Goal: Task Accomplishment & Management: Complete application form

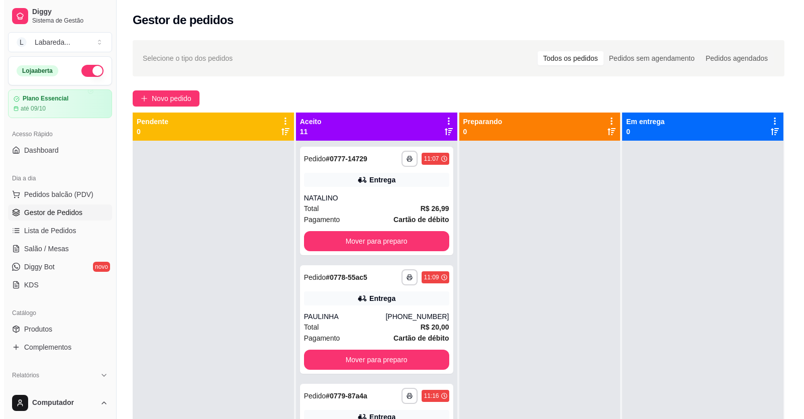
scroll to position [435, 0]
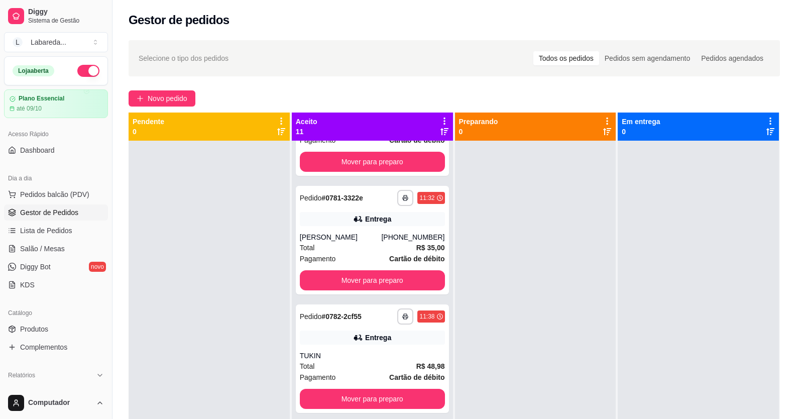
click at [178, 106] on div "**********" at bounding box center [455, 288] width 684 height 509
click at [150, 99] on span "Novo pedido" at bounding box center [168, 98] width 40 height 11
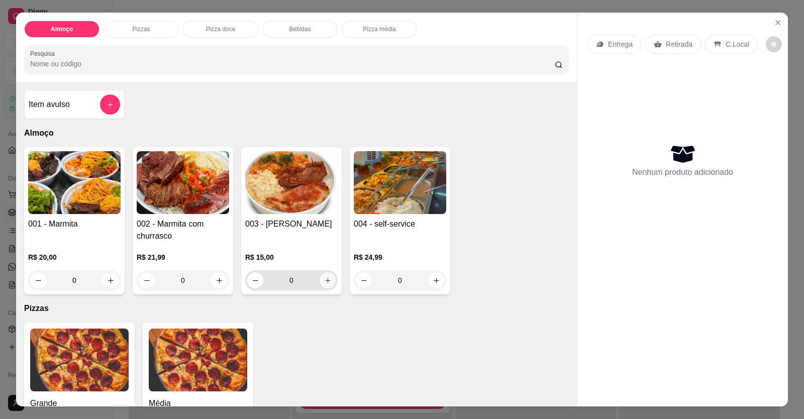
click at [321, 286] on button "increase-product-quantity" at bounding box center [327, 280] width 16 height 16
type input "1"
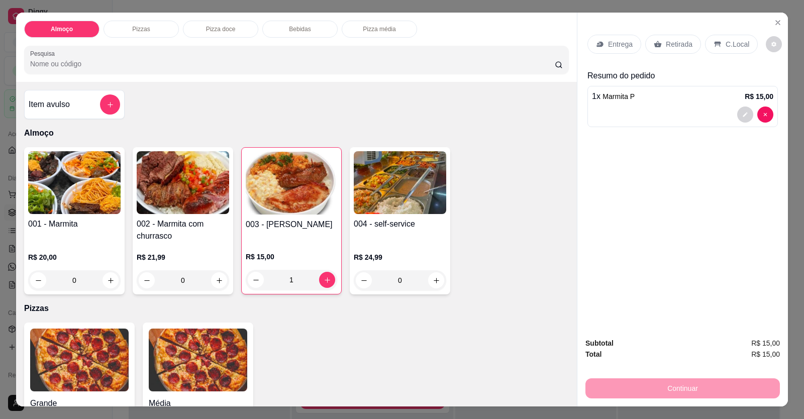
click at [602, 43] on div "Entrega" at bounding box center [614, 44] width 54 height 19
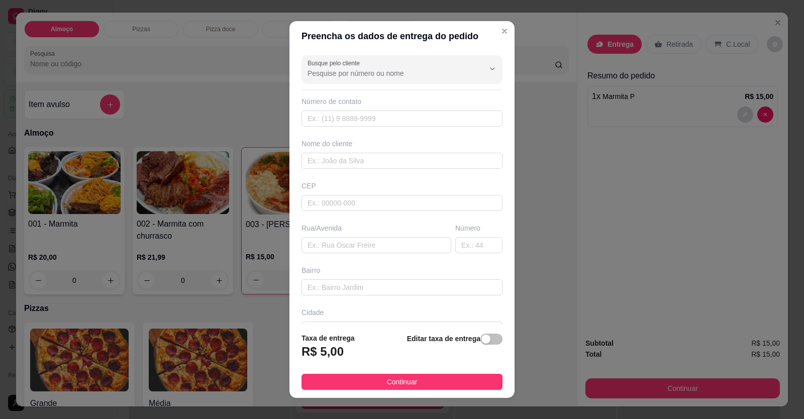
click at [413, 80] on div "Busque pelo cliente" at bounding box center [401, 69] width 201 height 28
type input "PAULINHA"
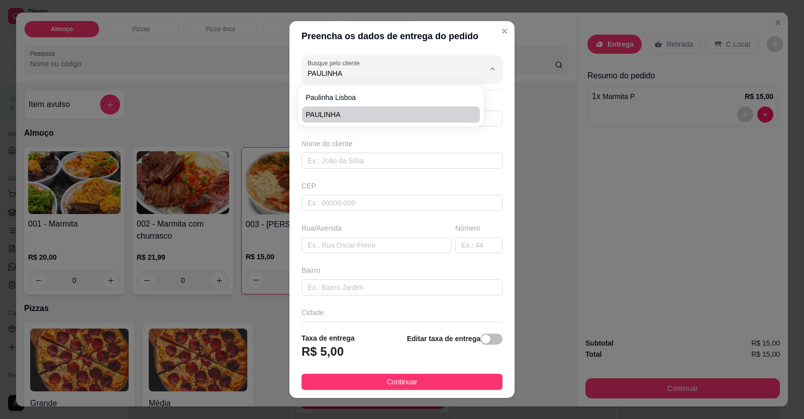
click at [351, 108] on li "PAULINHA" at bounding box center [391, 114] width 178 height 16
type input "61998116277"
type input "PAULINHA"
type input "COLEGIO REDE EDUCA"
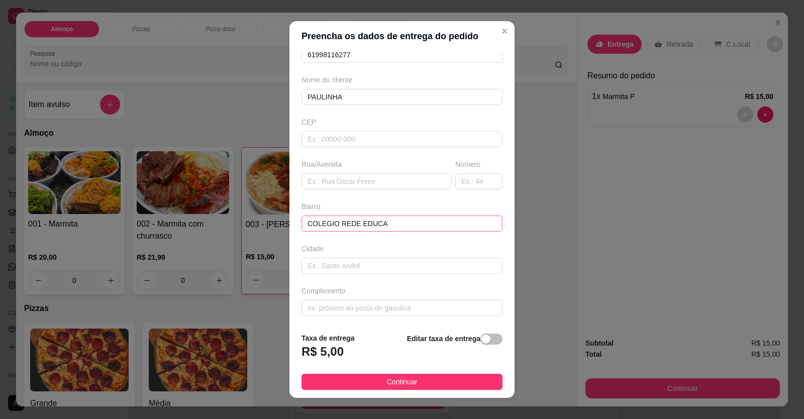
scroll to position [65, 0]
type input "PAULINHA"
drag, startPoint x: 422, startPoint y: 213, endPoint x: 142, endPoint y: 228, distance: 281.2
click at [142, 228] on div "Preencha os dados de entrega do pedido Busque pelo cliente PAULINHA Número de c…" at bounding box center [402, 209] width 804 height 419
drag, startPoint x: 338, startPoint y: 226, endPoint x: 237, endPoint y: 225, distance: 100.5
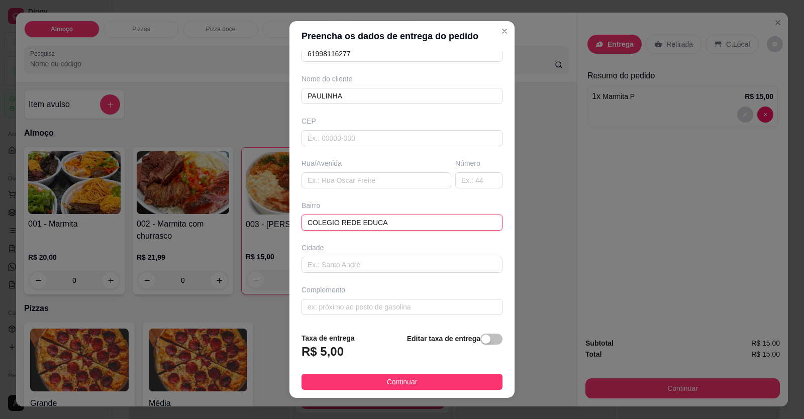
click at [237, 225] on div "Preencha os dados de entrega do pedido Busque pelo cliente PAULINHA Número de c…" at bounding box center [402, 209] width 804 height 419
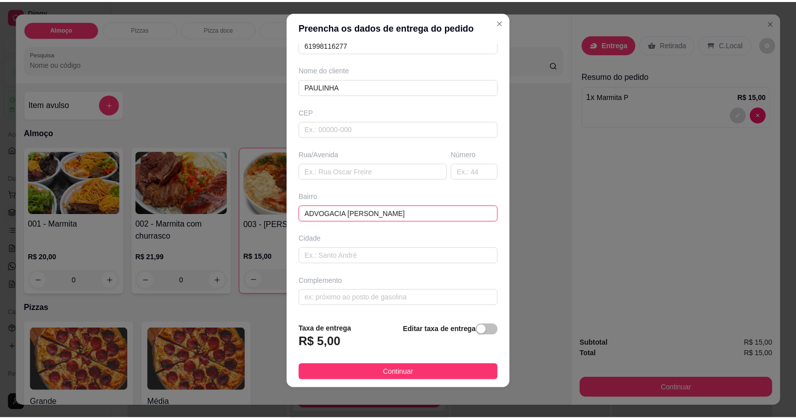
scroll to position [11, 0]
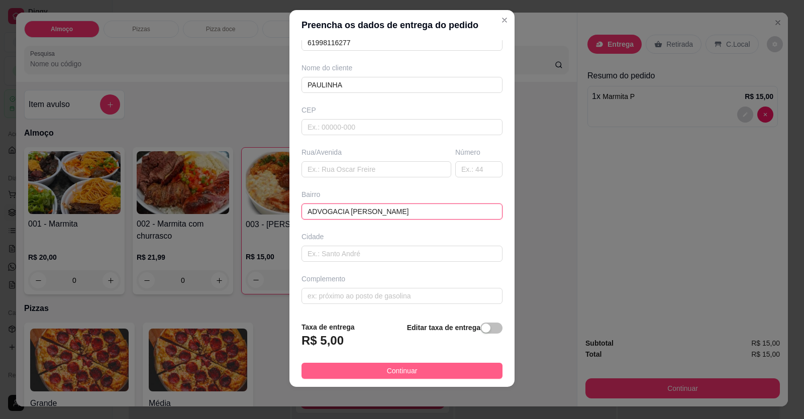
type input "ADVOGACIA [PERSON_NAME]"
click at [430, 370] on button "Continuar" at bounding box center [401, 371] width 201 height 16
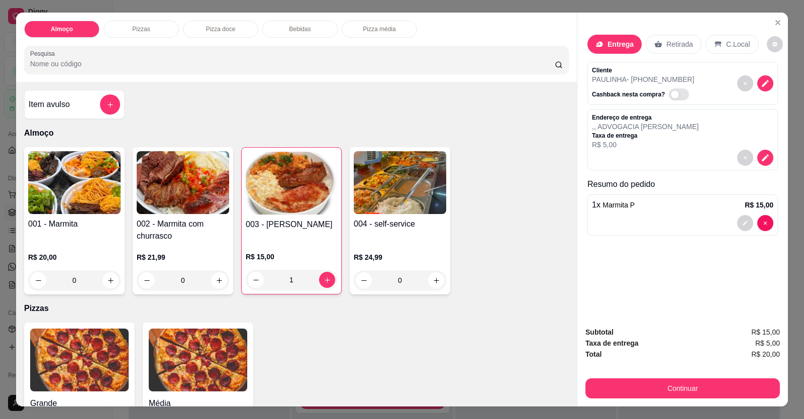
click at [721, 376] on div "Continuar" at bounding box center [682, 387] width 194 height 23
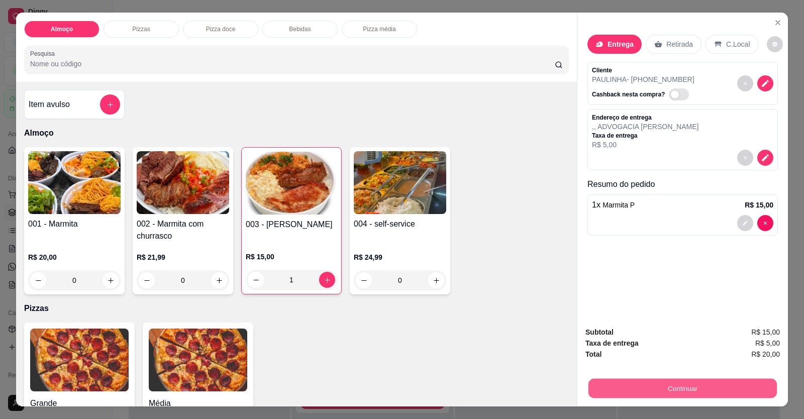
click at [716, 382] on button "Continuar" at bounding box center [682, 389] width 188 height 20
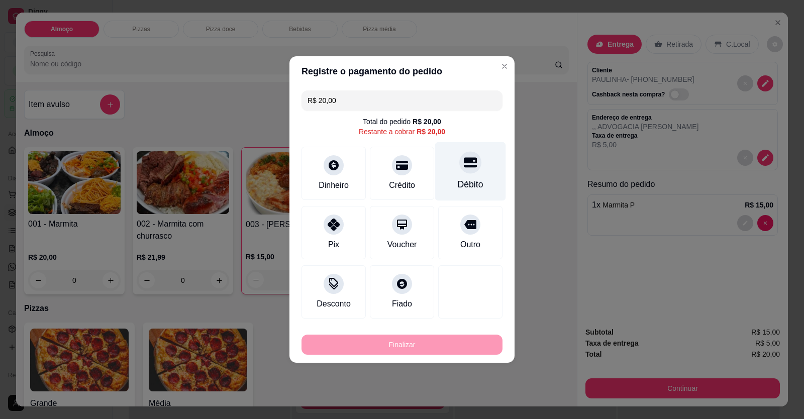
click at [459, 176] on div "Débito" at bounding box center [470, 171] width 71 height 59
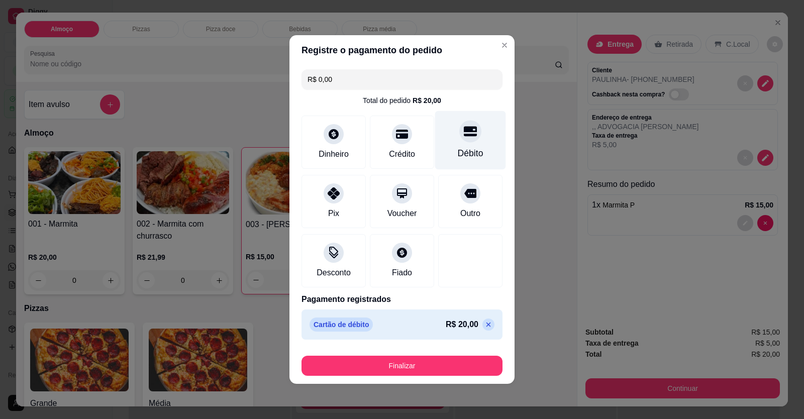
type input "R$ 0,00"
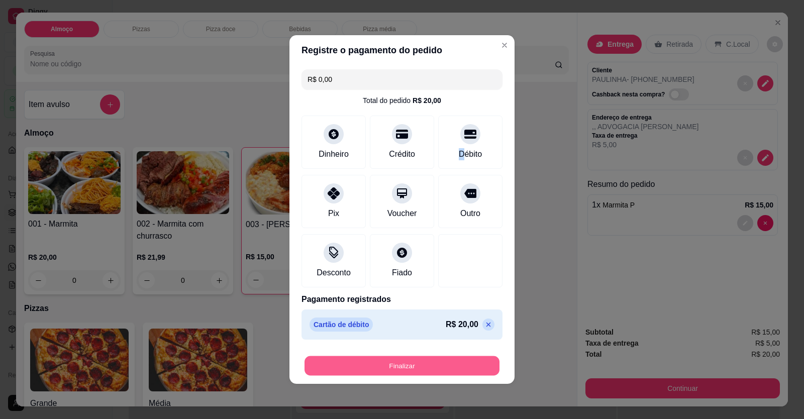
click at [466, 360] on button "Finalizar" at bounding box center [401, 366] width 195 height 20
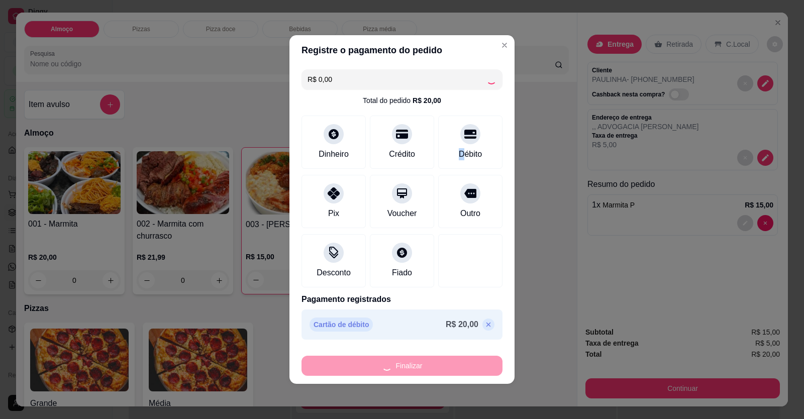
type input "0"
type input "-R$ 20,00"
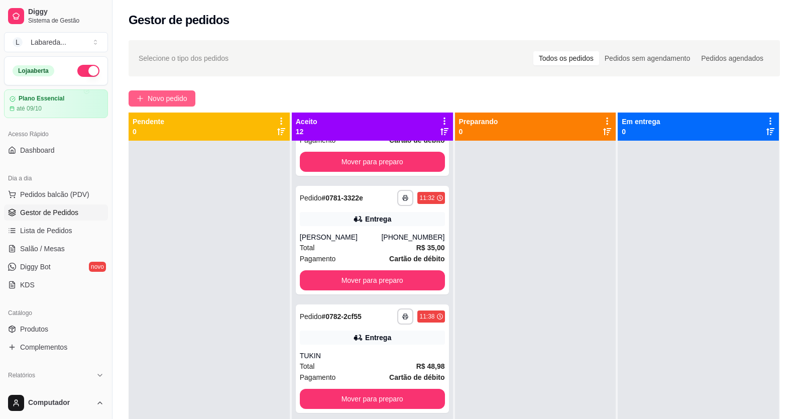
click at [162, 100] on span "Novo pedido" at bounding box center [168, 98] width 40 height 11
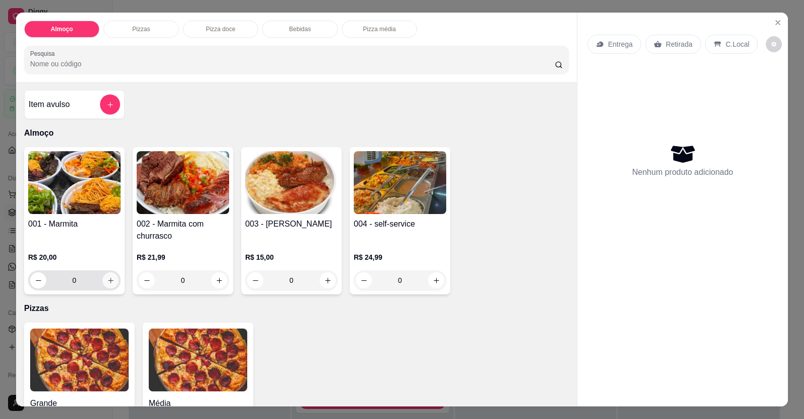
click at [110, 284] on button "increase-product-quantity" at bounding box center [110, 280] width 16 height 16
type input "1"
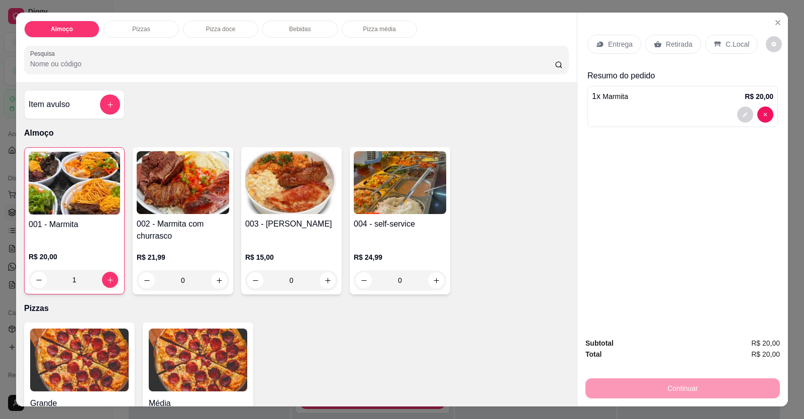
click at [608, 43] on p "Entrega" at bounding box center [620, 44] width 25 height 10
click at [777, 24] on icon "Close" at bounding box center [778, 23] width 8 height 8
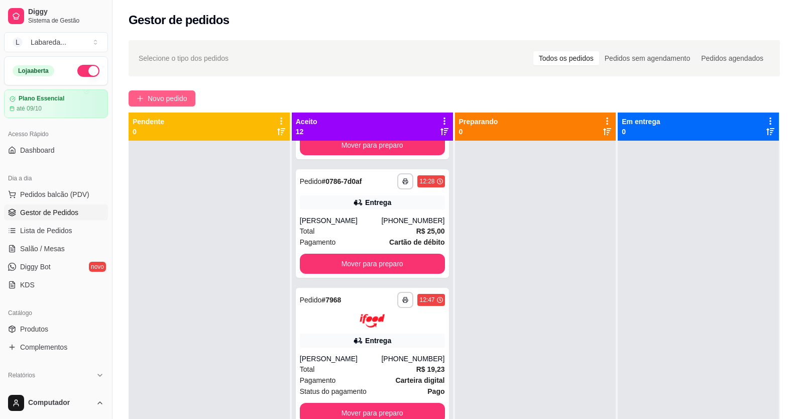
click at [157, 97] on span "Novo pedido" at bounding box center [168, 98] width 40 height 11
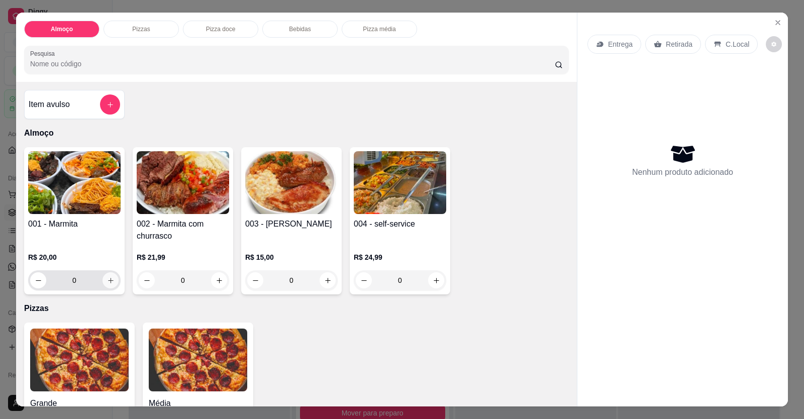
click at [105, 284] on button "increase-product-quantity" at bounding box center [110, 280] width 16 height 16
type input "1"
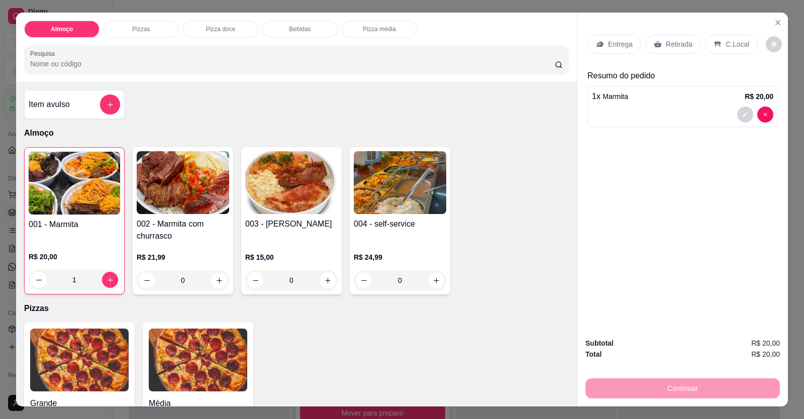
click at [612, 32] on div "Entrega Retirada C.Local" at bounding box center [682, 44] width 190 height 35
click at [611, 44] on p "Entrega" at bounding box center [620, 44] width 25 height 10
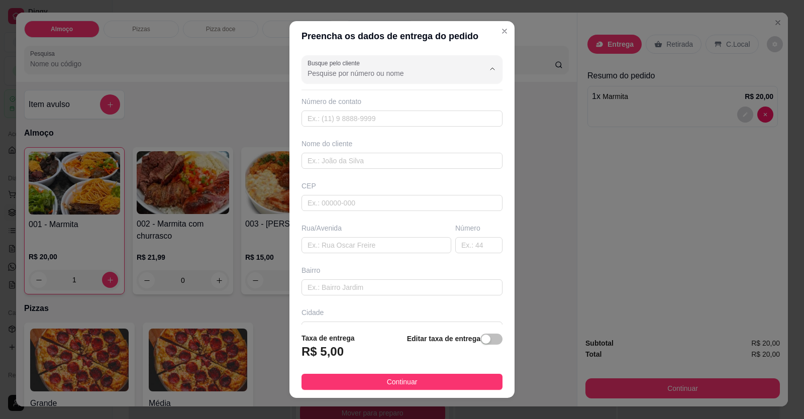
click at [390, 71] on input "Busque pelo cliente" at bounding box center [387, 73] width 161 height 10
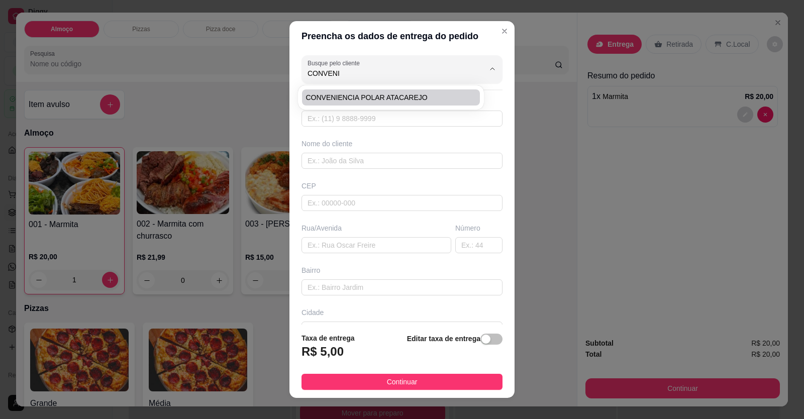
click at [356, 94] on span "CONVENIENCIA POLAR ATACAREJO" at bounding box center [386, 97] width 160 height 10
type input "CONVENIENCIA POLAR ATACAREJO"
type input "61998437385"
type input "CONVENIENCIA POLAR ATACAREJO"
type input "AO LADO DO PET SHOP"
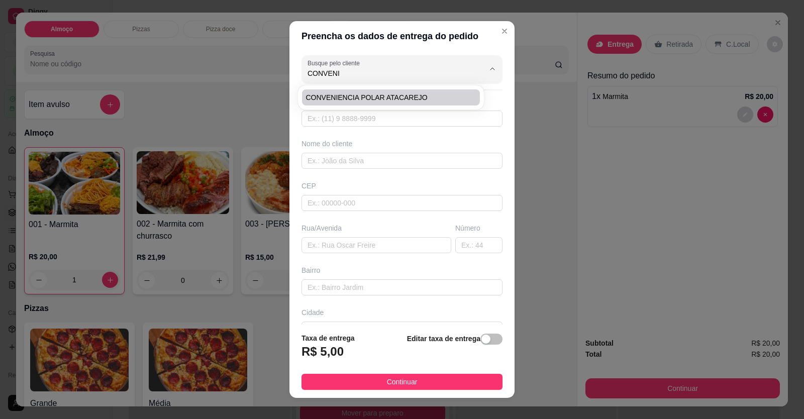
type input "[STREET_ADDRESS][PERSON_NAME]"
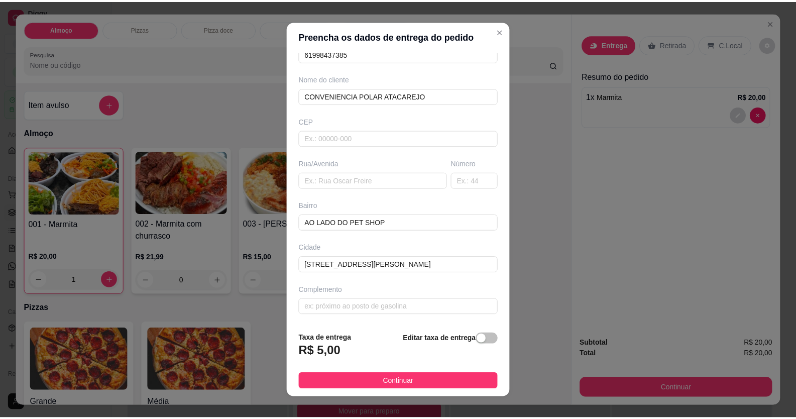
scroll to position [11, 0]
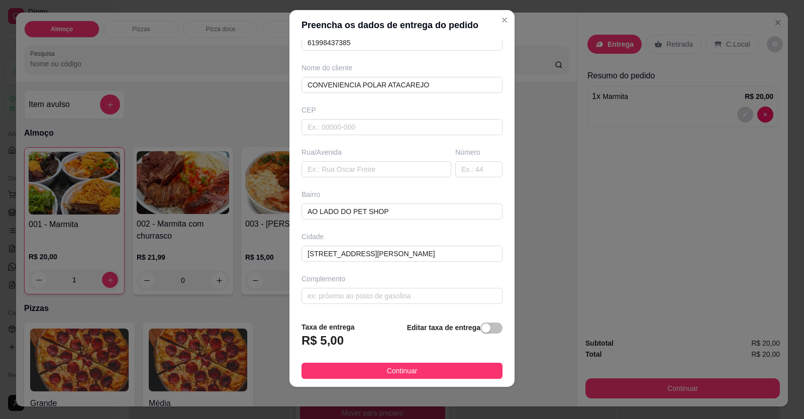
type input "CONVENIENCIA POLAR ATACAREJO"
click at [387, 362] on footer "Taxa de entrega R$ 5,00 Editar taxa de entrega Continuar" at bounding box center [401, 349] width 225 height 73
click at [404, 368] on span "Continuar" at bounding box center [402, 370] width 31 height 11
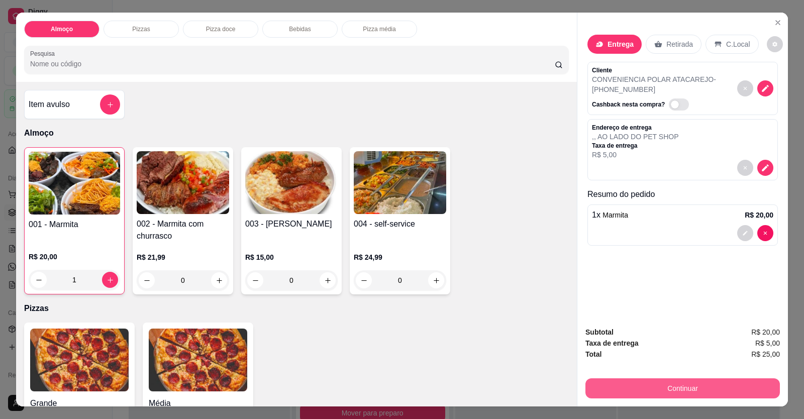
click at [615, 393] on button "Continuar" at bounding box center [682, 388] width 194 height 20
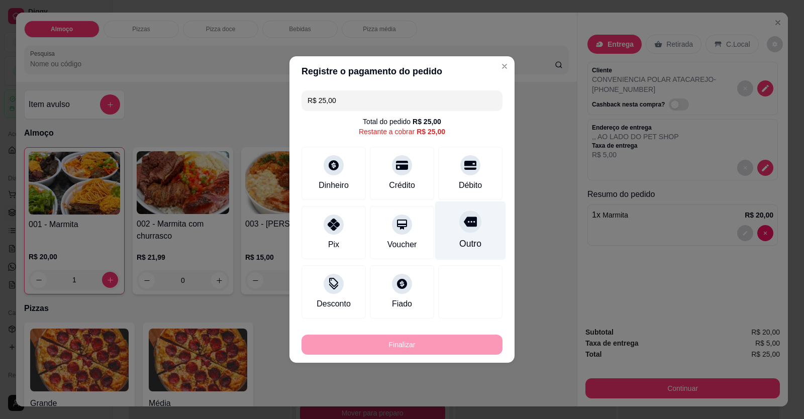
drag, startPoint x: 459, startPoint y: 165, endPoint x: 476, endPoint y: 196, distance: 35.1
click at [465, 173] on div at bounding box center [470, 165] width 20 height 20
type input "R$ 0,00"
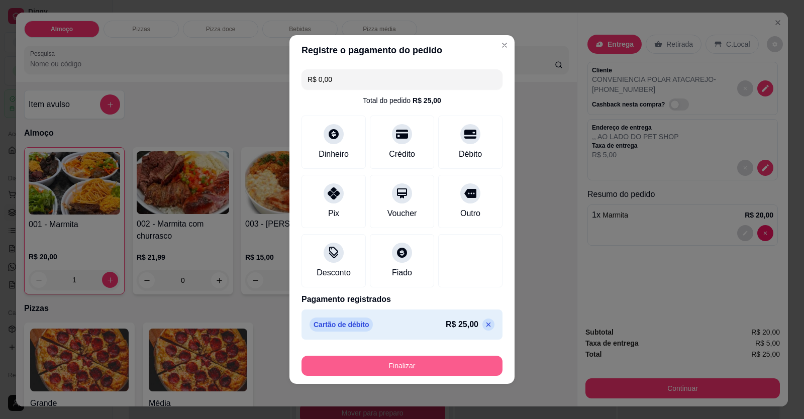
click at [425, 364] on button "Finalizar" at bounding box center [401, 366] width 201 height 20
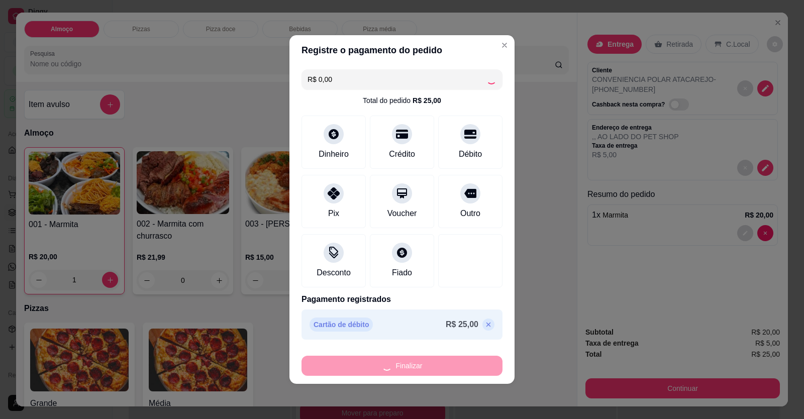
type input "0"
type input "-R$ 25,00"
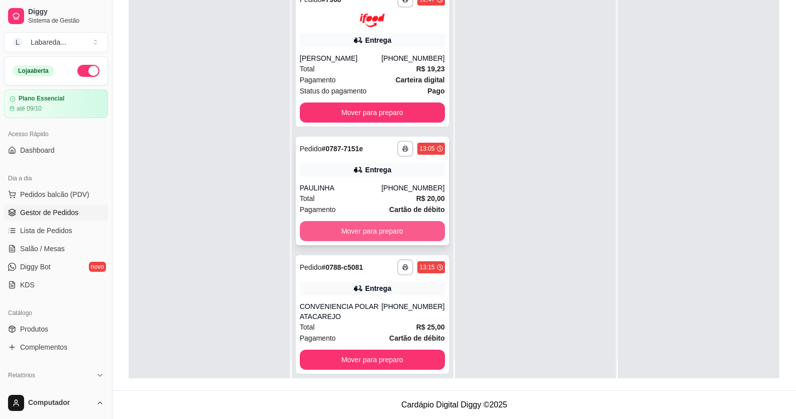
scroll to position [28, 0]
